Goal: Information Seeking & Learning: Find specific fact

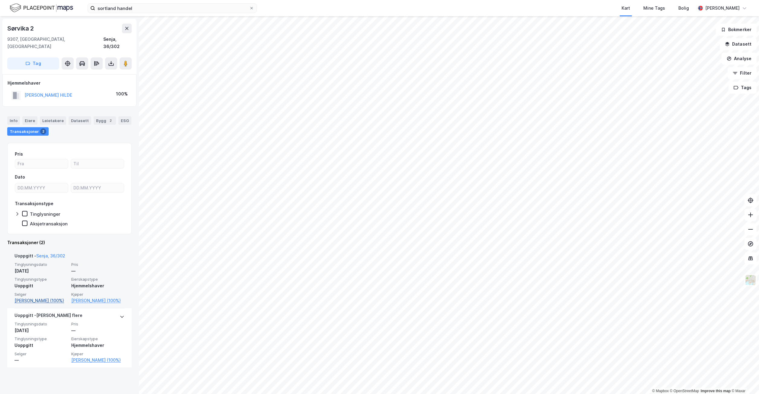
click at [53, 297] on link "[PERSON_NAME] (100%)" at bounding box center [41, 300] width 53 height 7
